Goal: Check status: Check status

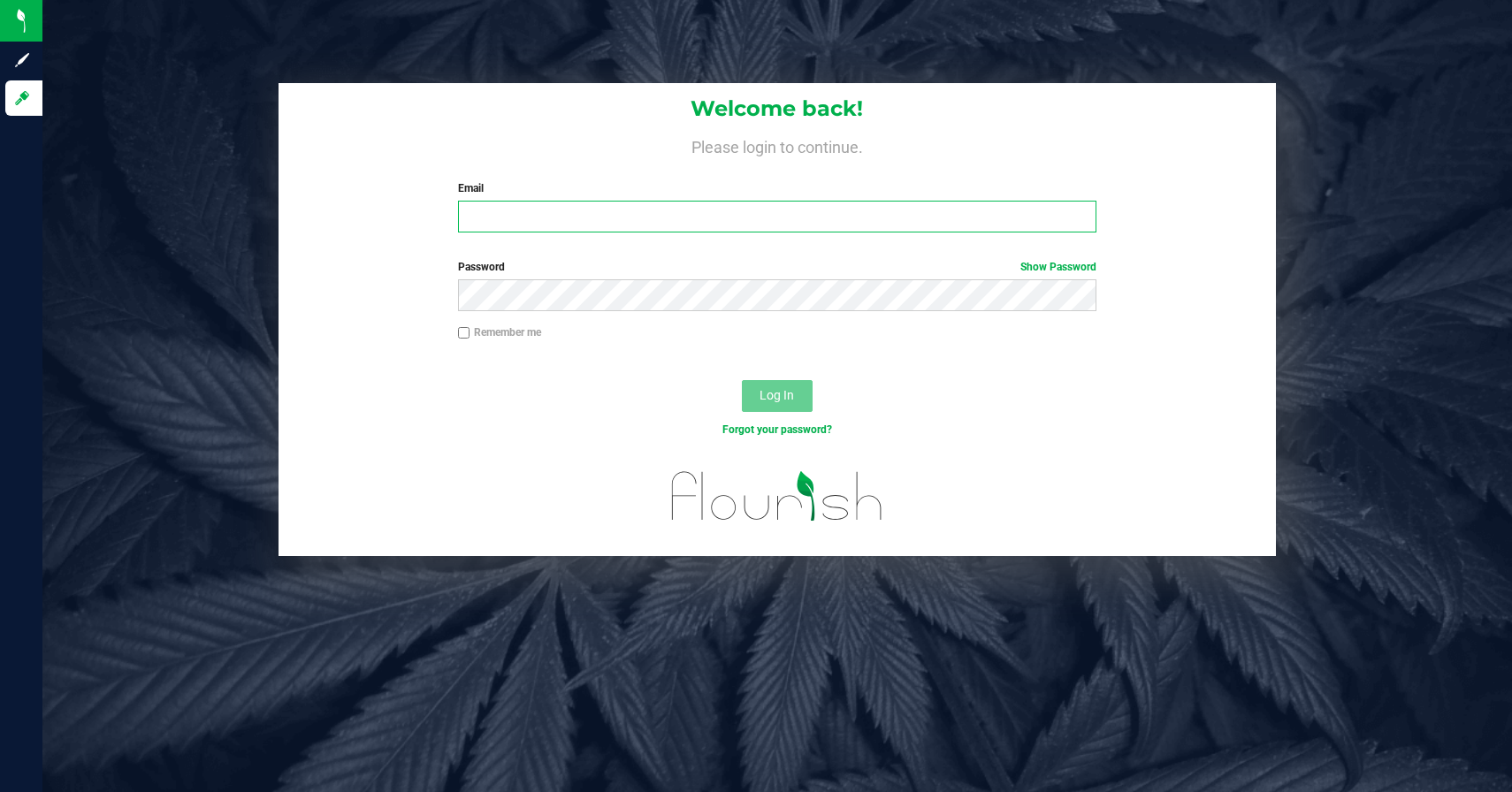
type input "[PERSON_NAME][EMAIL_ADDRESS][DOMAIN_NAME]"
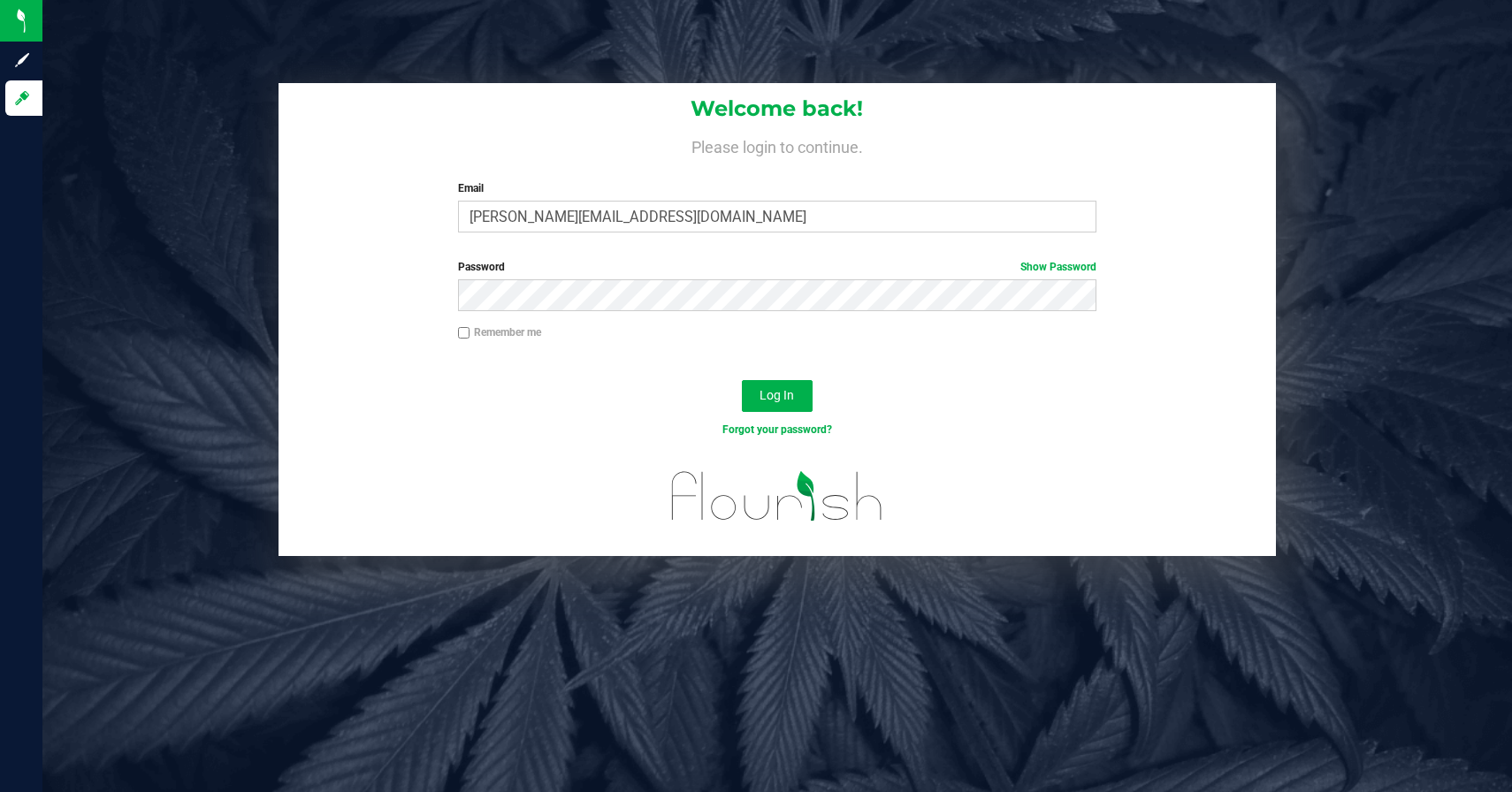
click at [711, 393] on div "Log In" at bounding box center [777, 402] width 998 height 59
click at [826, 385] on div "Log In" at bounding box center [777, 402] width 998 height 59
click at [791, 385] on button "Log In" at bounding box center [777, 396] width 71 height 32
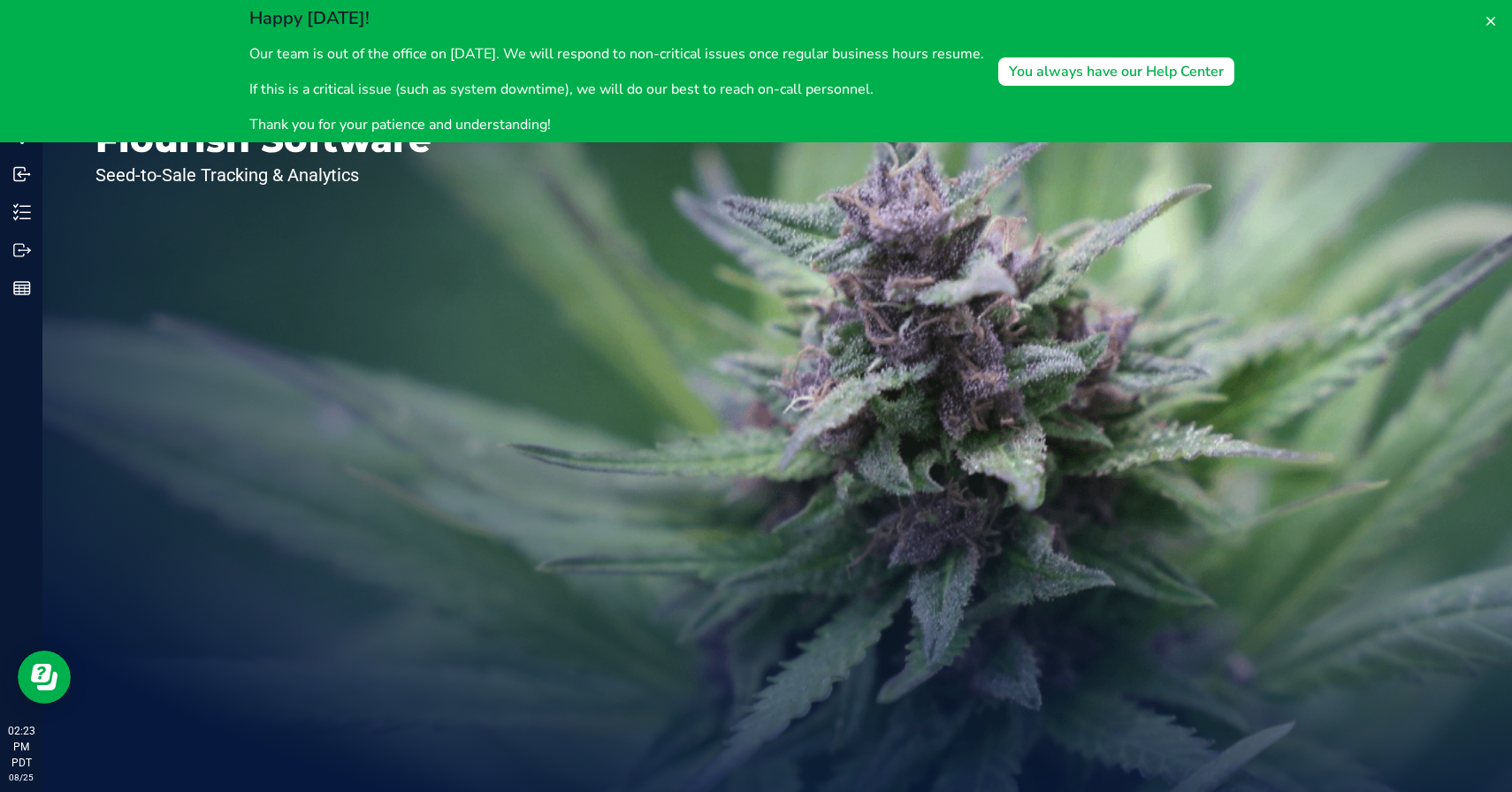
click at [768, 218] on div "Welcome to Flourish Software Seed-to-Sale Tracking & Analytics" at bounding box center [777, 417] width 1470 height 750
click at [914, 171] on div "Welcome to Flourish Software Seed-to-Sale Tracking & Analytics" at bounding box center [777, 417] width 1470 height 750
click at [1493, 20] on icon at bounding box center [1491, 21] width 15 height 15
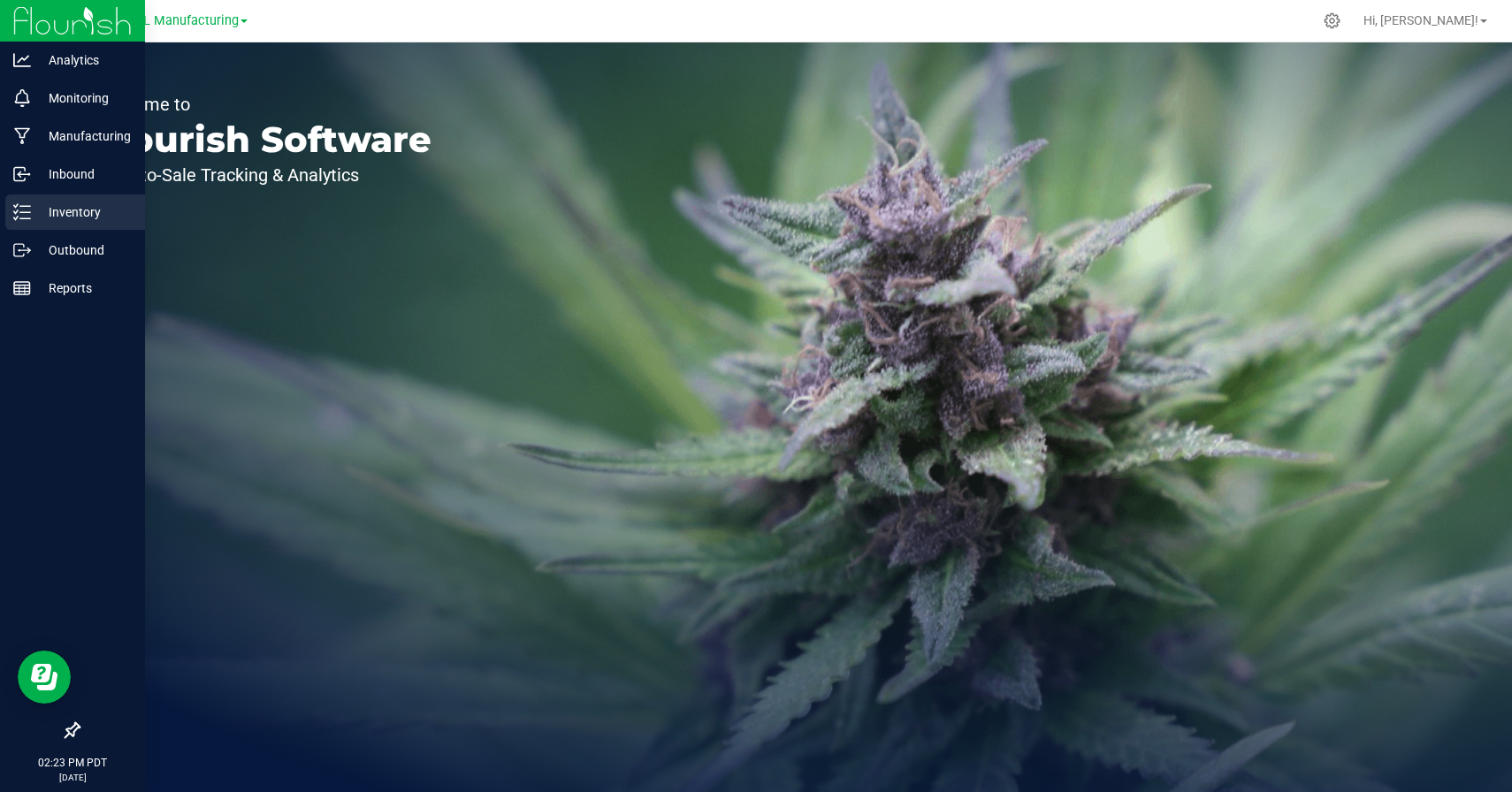
click at [26, 218] on line at bounding box center [25, 218] width 10 height 0
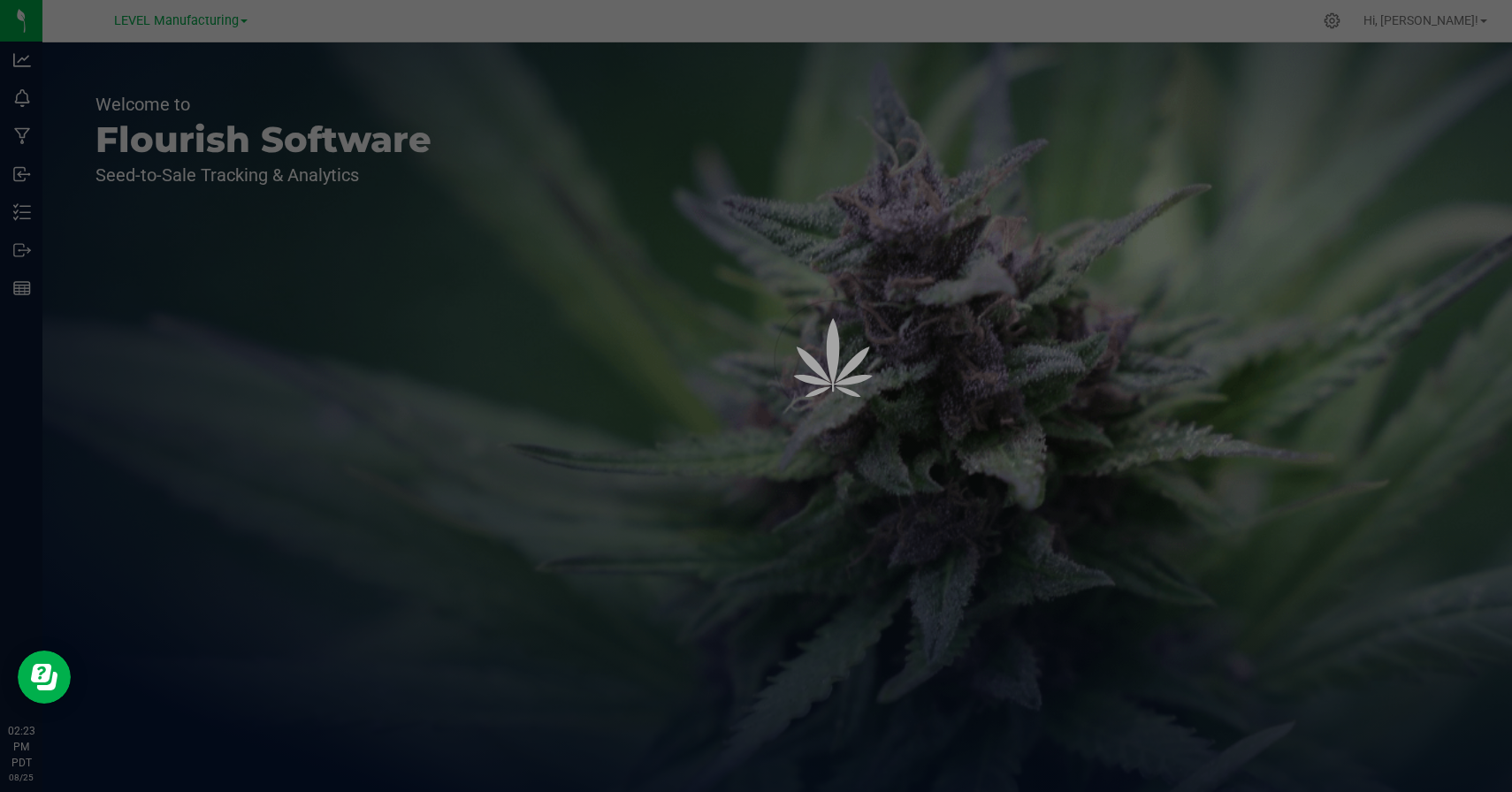
click at [184, 20] on span "LEVEL Manufacturing" at bounding box center [177, 20] width 125 height 15
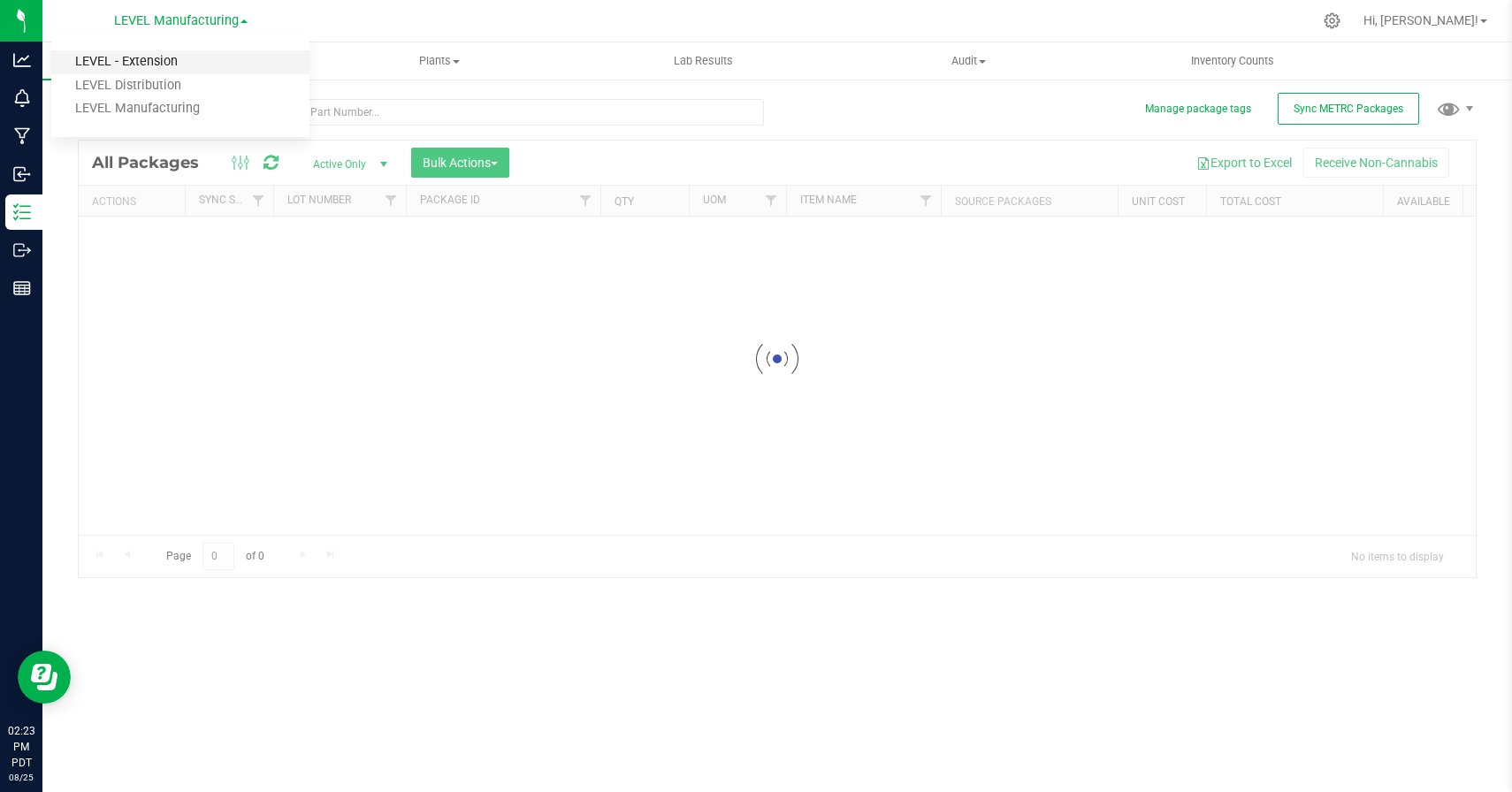
click at [138, 61] on div "LEVEL Manufacturing LEVEL - Extension LEVEL Distribution LEVEL Manufacturing Hi…" at bounding box center [777, 396] width 1470 height 792
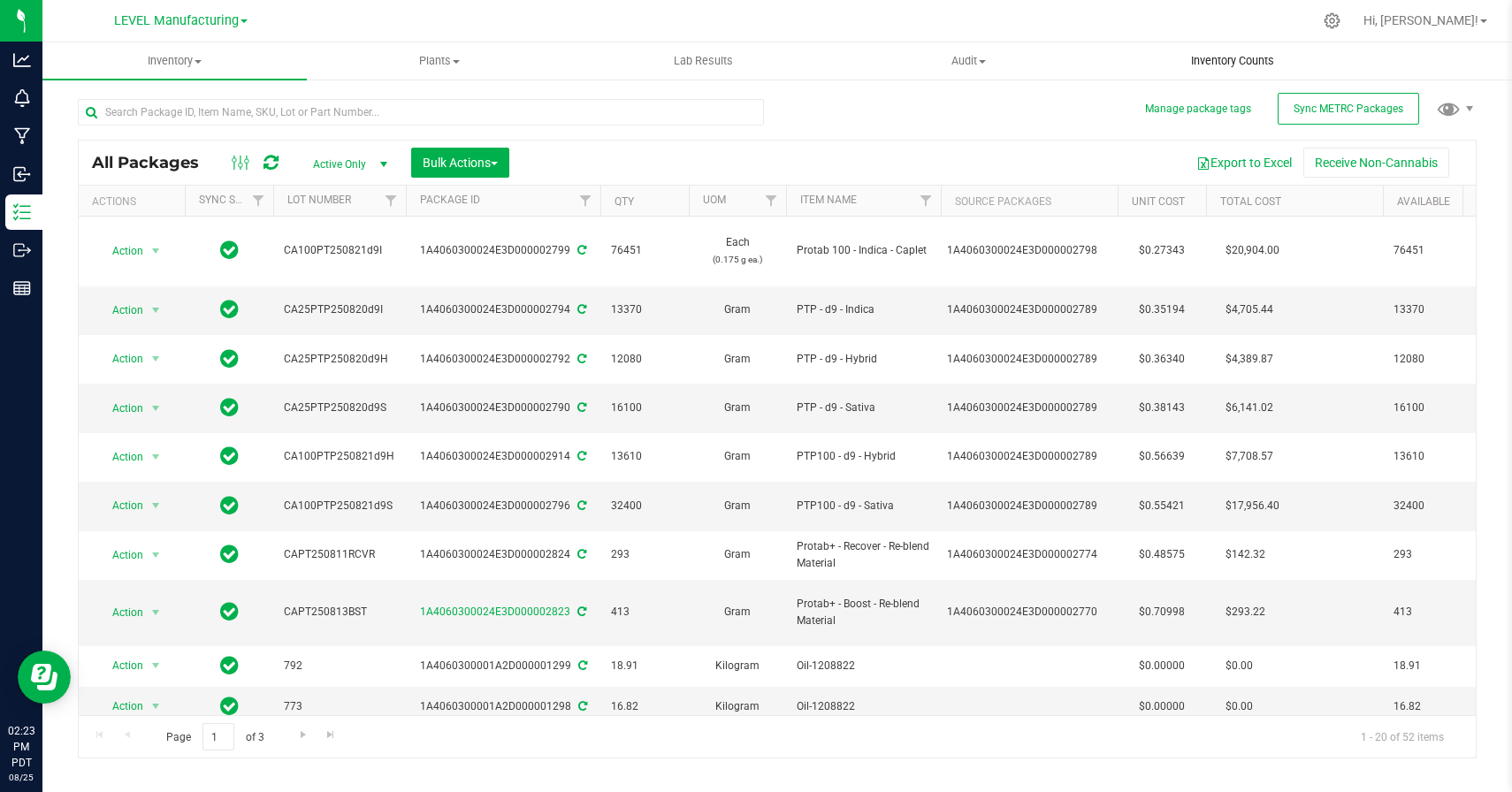
click at [1222, 61] on span "Inventory Counts" at bounding box center [1233, 60] width 131 height 16
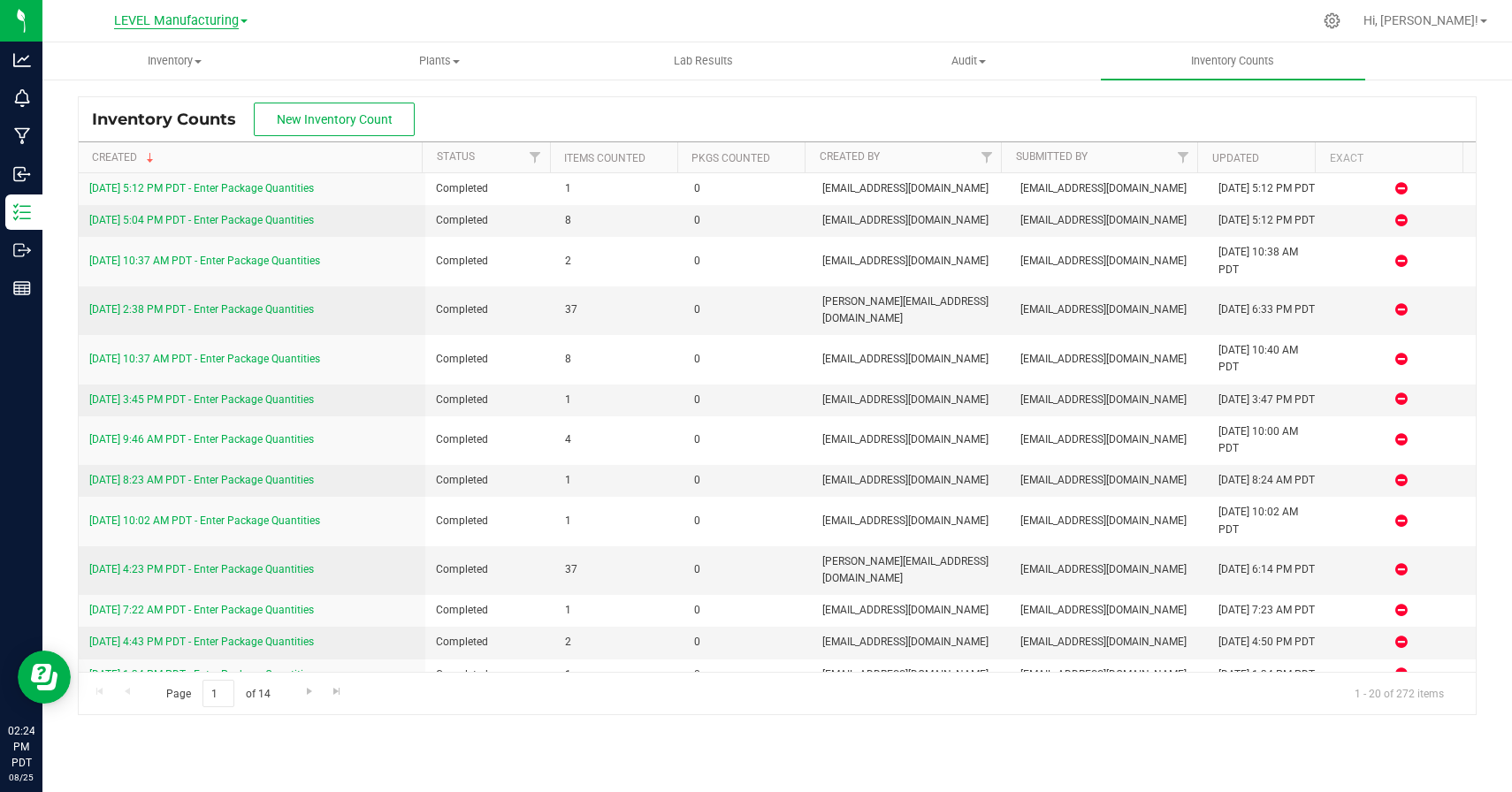
click at [187, 15] on span "LEVEL Manufacturing" at bounding box center [177, 21] width 125 height 16
click at [155, 52] on link "LEVEL - Extension" at bounding box center [180, 62] width 259 height 23
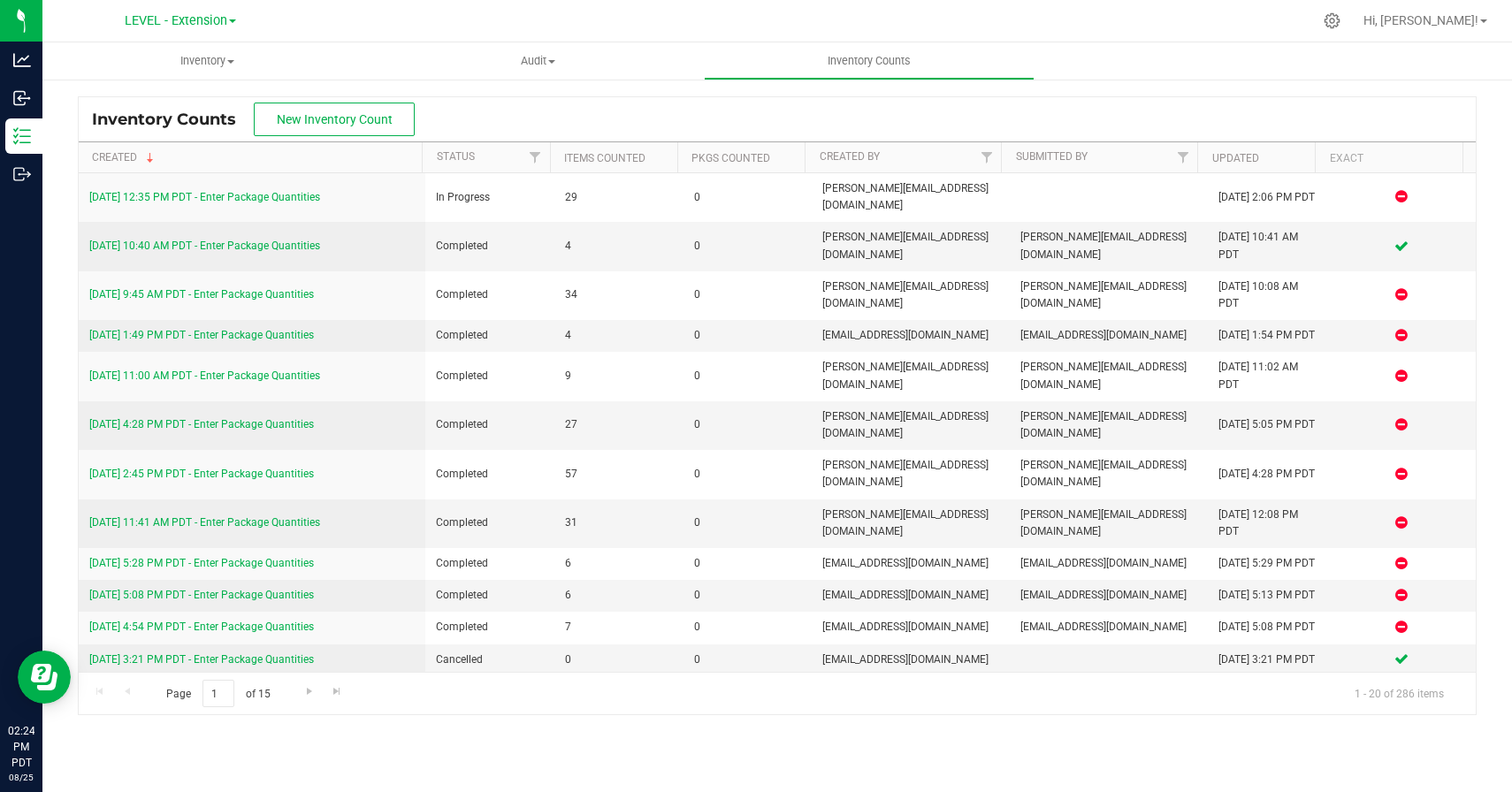
click at [687, 31] on div at bounding box center [815, 20] width 996 height 34
click at [201, 15] on span "LEVEL - Extension" at bounding box center [176, 21] width 102 height 16
click at [156, 84] on link "LEVEL Distribution" at bounding box center [180, 86] width 259 height 23
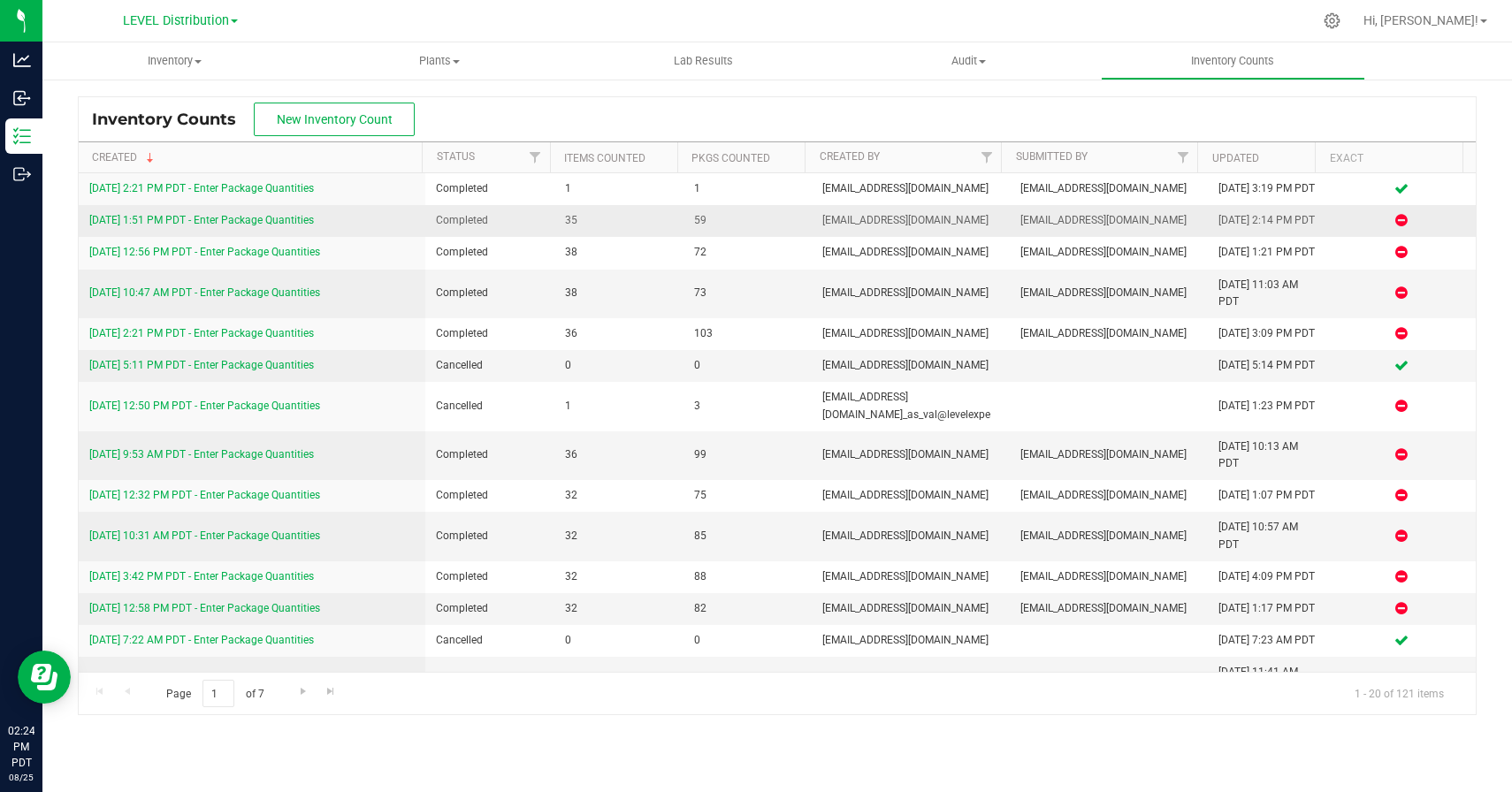
click at [201, 236] on td "[DATE] 1:51 PM PDT - Enter Package Quantities" at bounding box center [252, 220] width 346 height 32
click at [202, 226] on link "[DATE] 1:51 PM PDT - Enter Package Quantities" at bounding box center [202, 219] width 224 height 13
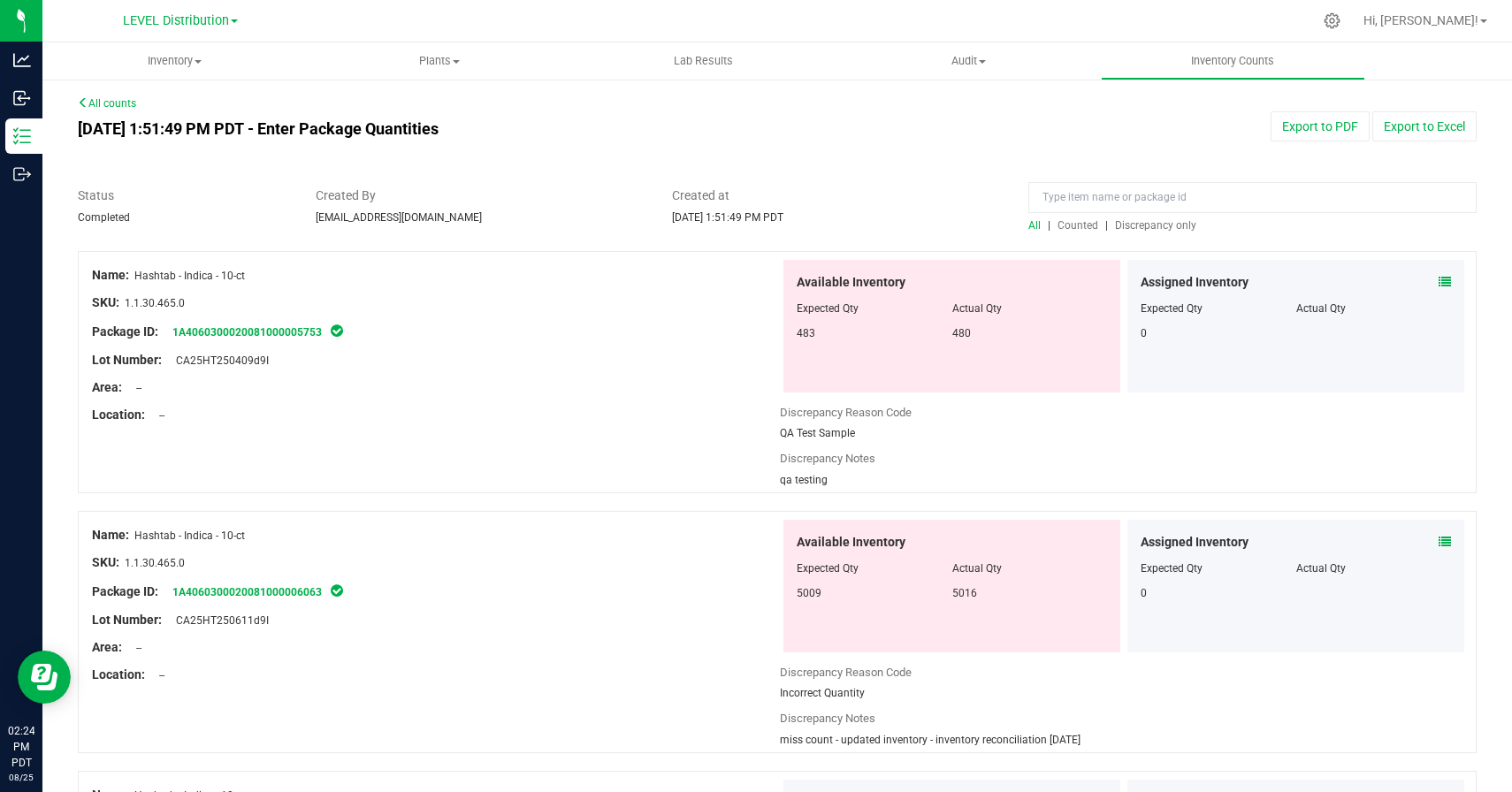
click at [1149, 223] on span "Discrepancy only" at bounding box center [1155, 225] width 81 height 13
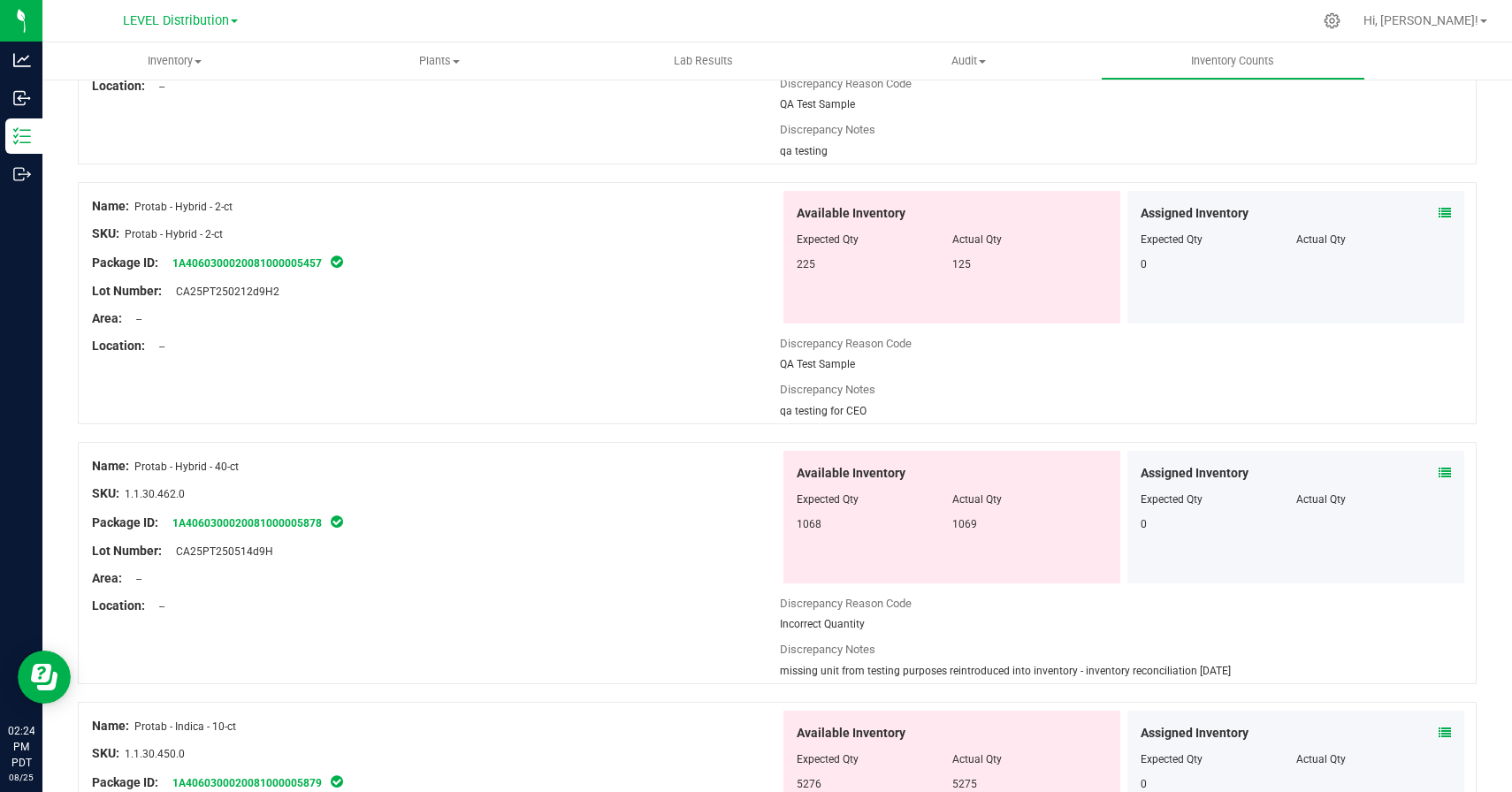
scroll to position [3184, 0]
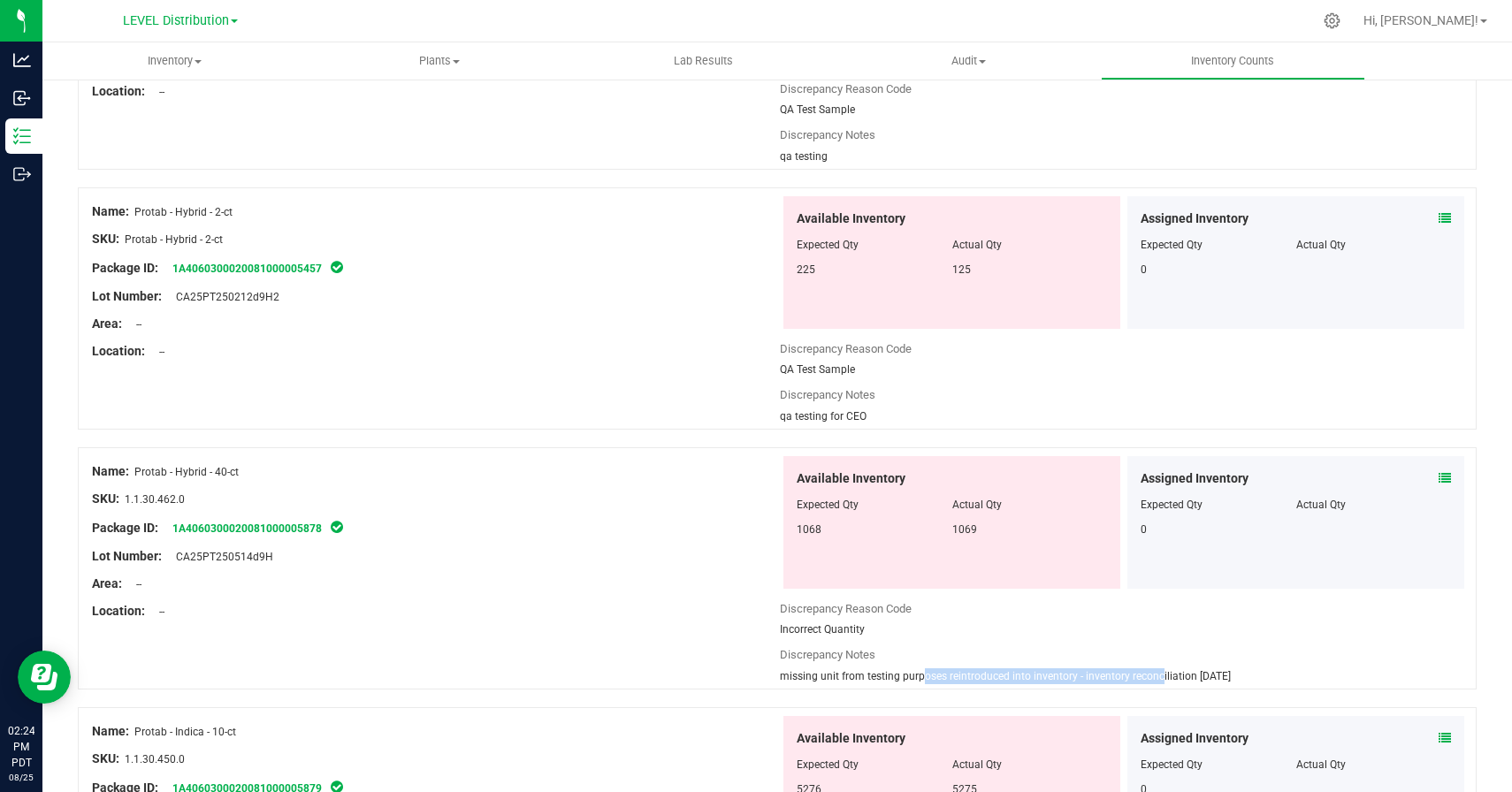
drag, startPoint x: 820, startPoint y: 678, endPoint x: 1057, endPoint y: 676, distance: 237.0
click at [1059, 676] on span "missing unit from testing purposes reintroduced into inventory - inventory reco…" at bounding box center [1006, 676] width 451 height 13
click at [1057, 676] on span "missing unit from testing purposes reintroduced into inventory - inventory reco…" at bounding box center [1006, 676] width 451 height 13
click at [780, 420] on span "qa testing for CEO" at bounding box center [823, 416] width 87 height 13
drag, startPoint x: 776, startPoint y: 420, endPoint x: 875, endPoint y: 421, distance: 99.0
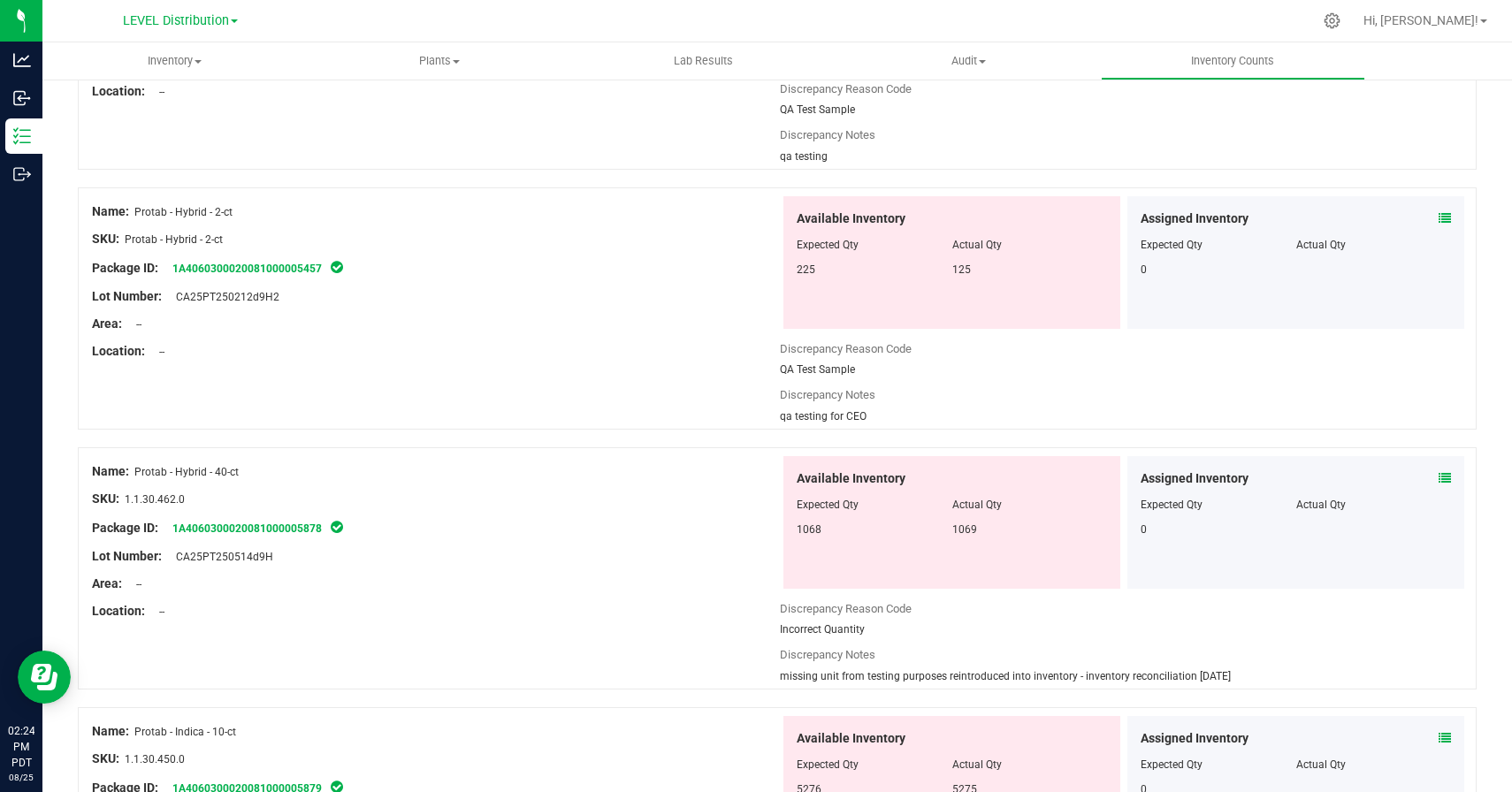
click at [875, 421] on div "qa testing for CEO" at bounding box center [1124, 416] width 688 height 16
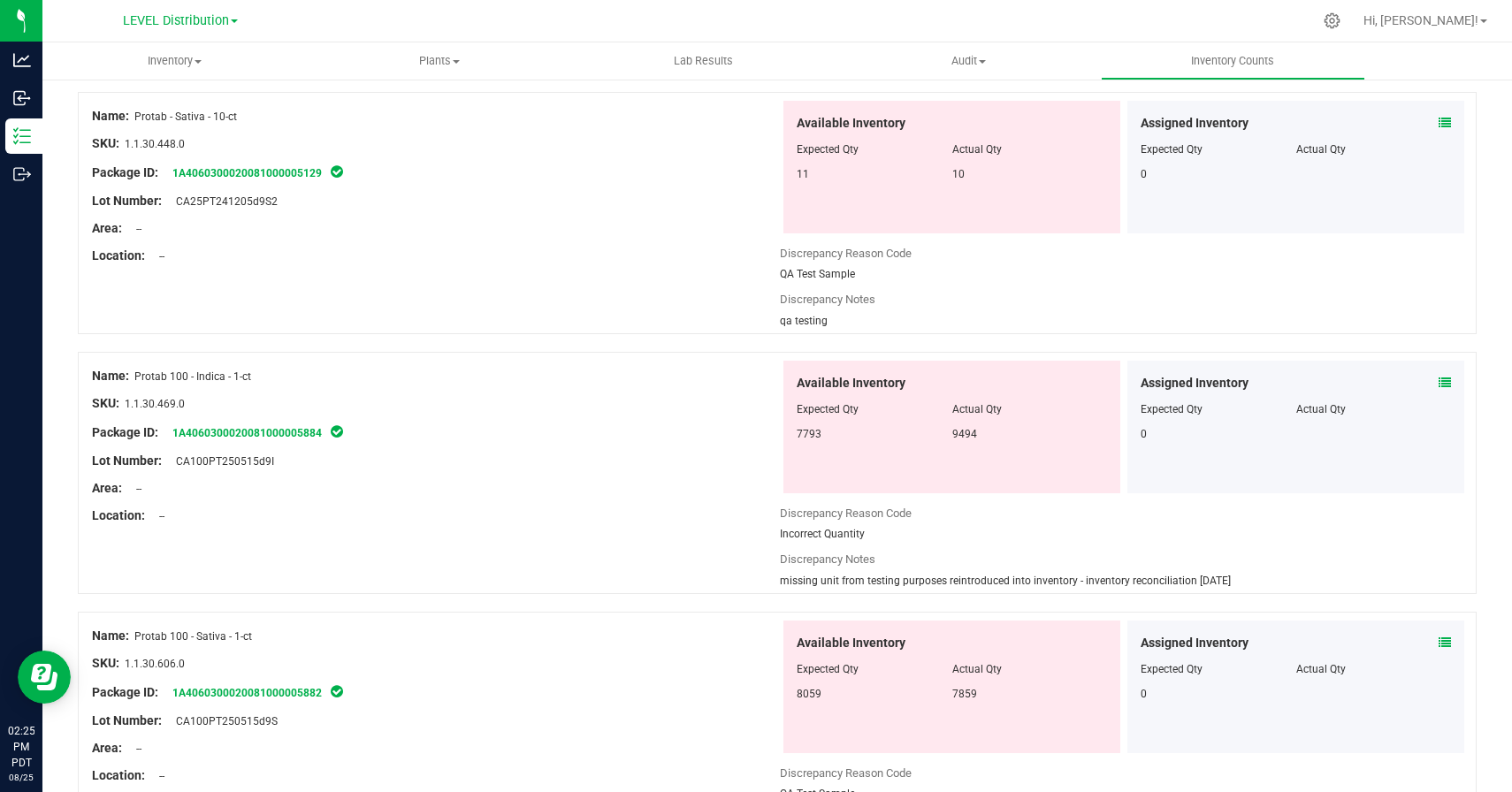
scroll to position [4719, 0]
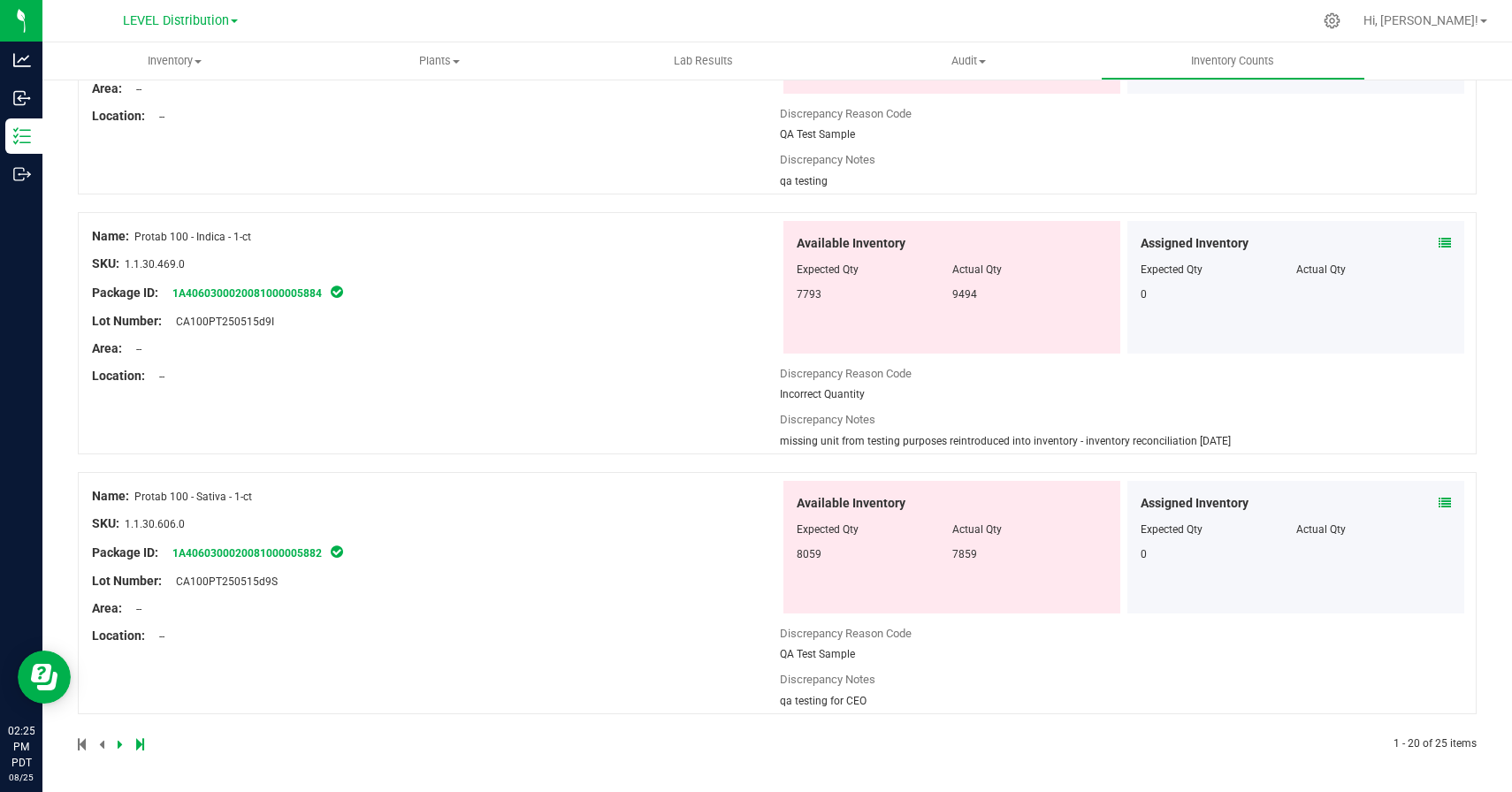
click at [118, 743] on icon at bounding box center [120, 744] width 5 height 11
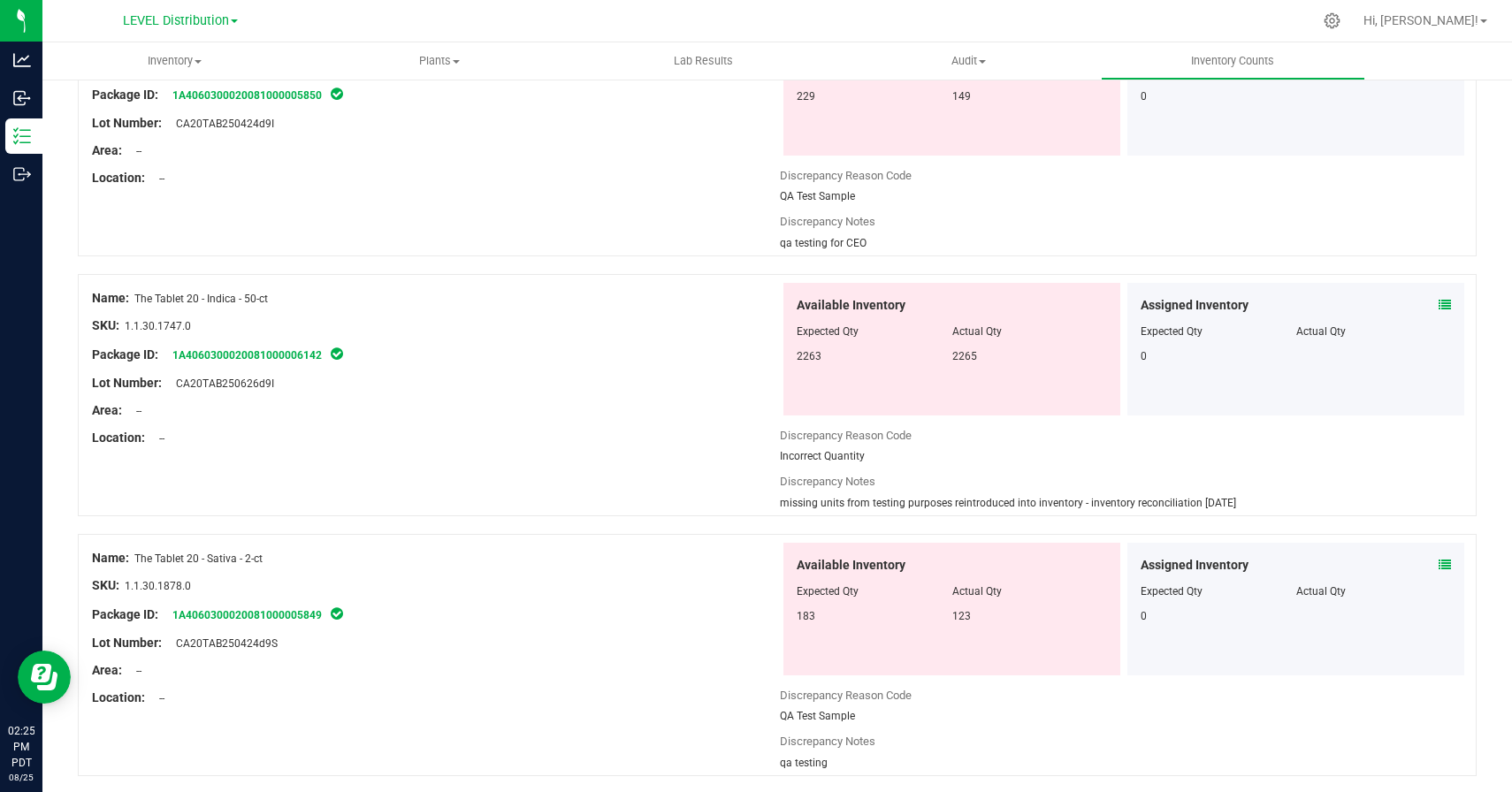
scroll to position [758, 0]
